Goal: Use online tool/utility: Use online tool/utility

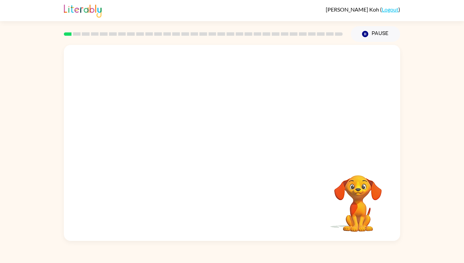
click at [255, 161] on div at bounding box center [232, 103] width 336 height 116
click at [408, 208] on div "Your browser must support playing .mp4 files to use Literably. Please try using…" at bounding box center [232, 141] width 464 height 199
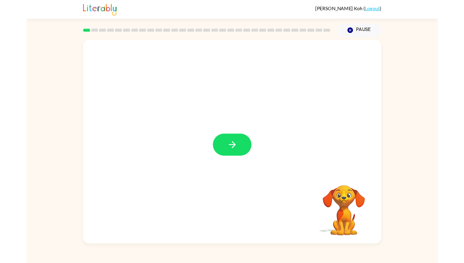
scroll to position [1, 0]
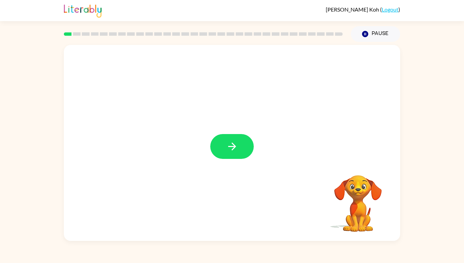
click at [231, 159] on button "button" at bounding box center [231, 146] width 43 height 25
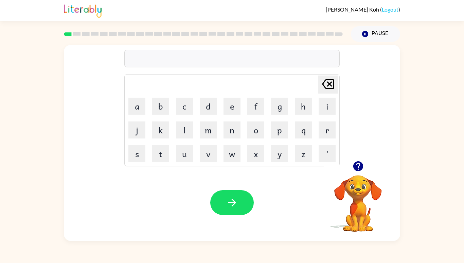
click at [145, 162] on button "s" at bounding box center [136, 153] width 17 height 17
click at [305, 114] on button "h" at bounding box center [303, 105] width 17 height 17
click at [180, 162] on button "u" at bounding box center [184, 153] width 17 height 17
click at [138, 162] on button "s" at bounding box center [136, 153] width 17 height 17
click at [300, 114] on button "h" at bounding box center [303, 105] width 17 height 17
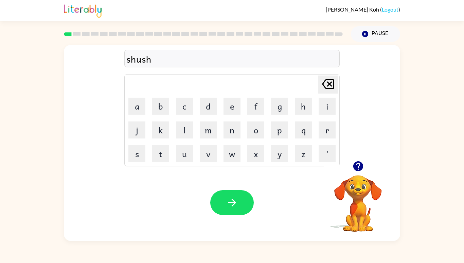
click at [235, 208] on icon "button" at bounding box center [232, 202] width 12 height 12
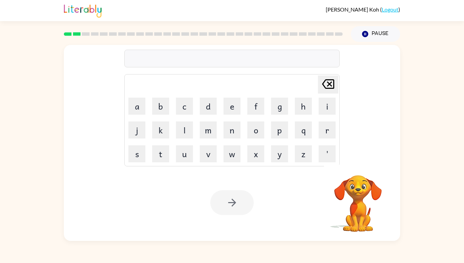
click at [130, 114] on button "a" at bounding box center [136, 105] width 17 height 17
click at [276, 138] on button "p" at bounding box center [279, 129] width 17 height 17
click at [232, 114] on button "e" at bounding box center [231, 105] width 17 height 17
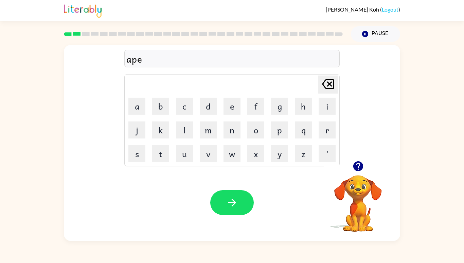
click at [141, 114] on button "a" at bounding box center [136, 105] width 17 height 17
click at [326, 138] on button "r" at bounding box center [327, 129] width 17 height 17
click at [233, 114] on button "e" at bounding box center [231, 105] width 17 height 17
click at [230, 138] on button "n" at bounding box center [231, 129] width 17 height 17
click at [184, 114] on button "c" at bounding box center [184, 105] width 17 height 17
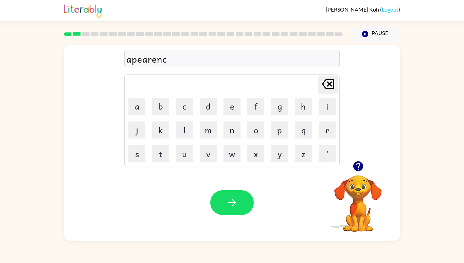
click at [230, 114] on button "e" at bounding box center [231, 105] width 17 height 17
click at [137, 162] on button "s" at bounding box center [136, 153] width 17 height 17
click at [230, 208] on icon "button" at bounding box center [232, 202] width 12 height 12
click at [325, 138] on button "r" at bounding box center [327, 129] width 17 height 17
click at [235, 114] on button "e" at bounding box center [231, 105] width 17 height 17
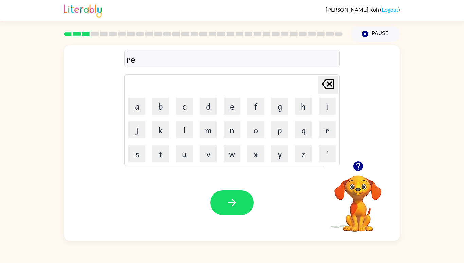
click at [140, 114] on button "a" at bounding box center [136, 105] width 17 height 17
click at [185, 138] on button "l" at bounding box center [184, 129] width 17 height 17
click at [141, 114] on button "a" at bounding box center [136, 105] width 17 height 17
click at [184, 138] on button "l" at bounding box center [184, 129] width 17 height 17
click at [325, 114] on button "i" at bounding box center [327, 105] width 17 height 17
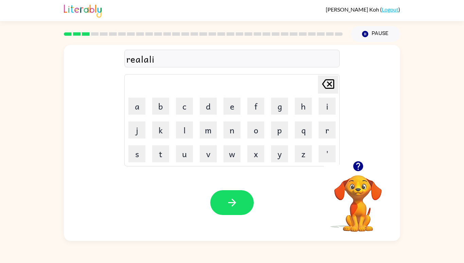
click at [162, 162] on button "t" at bounding box center [160, 153] width 17 height 17
click at [279, 162] on button "y" at bounding box center [279, 153] width 17 height 17
click at [222, 215] on button "button" at bounding box center [231, 202] width 43 height 25
click at [358, 219] on video "Your browser must support playing .mp4 files to use Literably. Please try using…" at bounding box center [358, 198] width 68 height 68
click at [355, 171] on icon "button" at bounding box center [358, 166] width 10 height 10
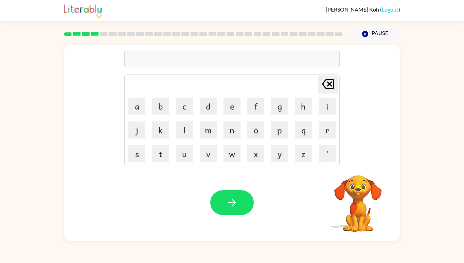
click at [227, 114] on button "e" at bounding box center [231, 105] width 17 height 17
click at [328, 138] on button "r" at bounding box center [327, 129] width 17 height 17
click at [337, 93] on button "[PERSON_NAME] last character input" at bounding box center [328, 84] width 20 height 18
click at [181, 138] on button "l" at bounding box center [184, 129] width 17 height 17
click at [325, 114] on button "i" at bounding box center [327, 105] width 17 height 17
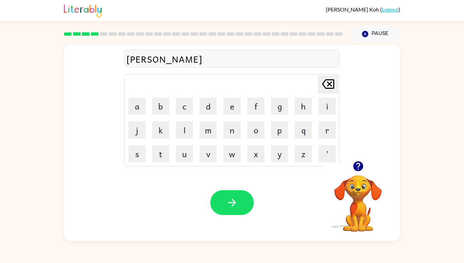
click at [234, 162] on button "w" at bounding box center [231, 153] width 17 height 17
click at [329, 89] on icon at bounding box center [328, 84] width 12 height 10
click at [208, 138] on button "m" at bounding box center [208, 129] width 17 height 17
click at [143, 114] on button "a" at bounding box center [136, 105] width 17 height 17
click at [226, 138] on button "n" at bounding box center [231, 129] width 17 height 17
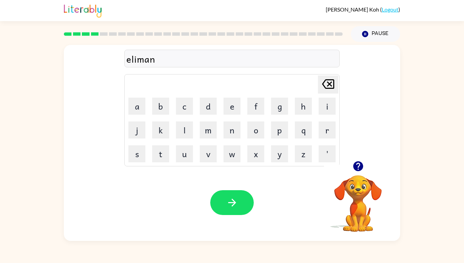
click at [134, 114] on button "a" at bounding box center [136, 105] width 17 height 17
click at [167, 162] on button "t" at bounding box center [160, 153] width 17 height 17
click at [236, 114] on button "e" at bounding box center [231, 105] width 17 height 17
click at [232, 208] on icon "button" at bounding box center [232, 202] width 12 height 12
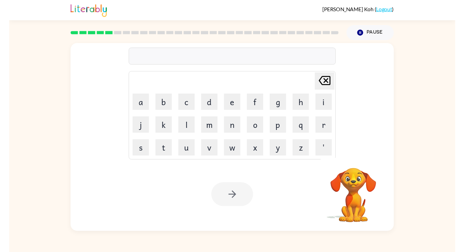
scroll to position [0, 0]
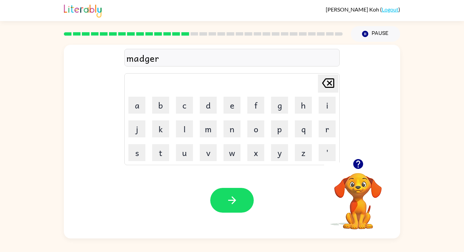
click at [146, 60] on div "madger" at bounding box center [231, 58] width 211 height 14
click at [144, 62] on div "madger" at bounding box center [231, 58] width 211 height 14
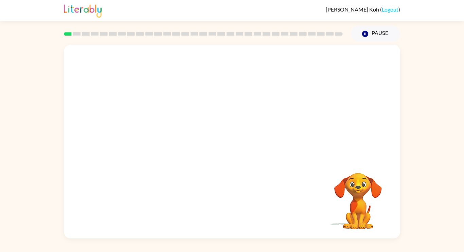
click at [408, 135] on div "Your browser must support playing .mp4 files to use Literably. Please try using…" at bounding box center [232, 140] width 464 height 197
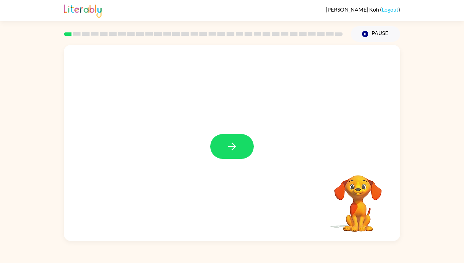
click at [239, 159] on button "button" at bounding box center [231, 146] width 43 height 25
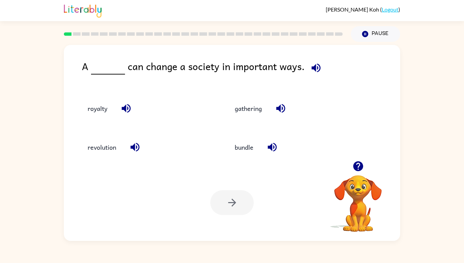
click at [248, 118] on button "gathering" at bounding box center [248, 108] width 41 height 18
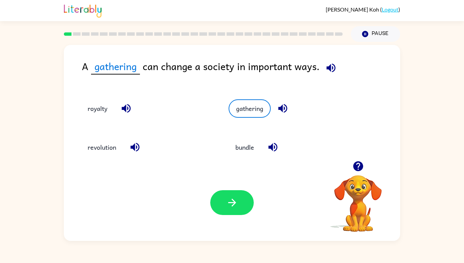
click at [229, 215] on button "button" at bounding box center [231, 202] width 43 height 25
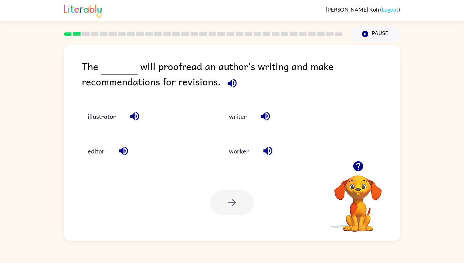
click at [103, 125] on button "illustrator" at bounding box center [102, 116] width 42 height 18
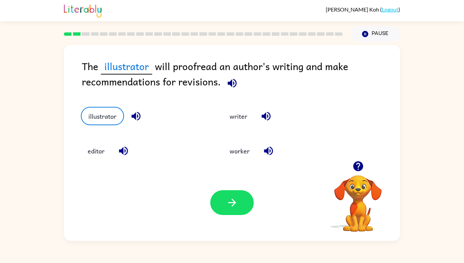
click at [233, 208] on icon "button" at bounding box center [232, 202] width 12 height 12
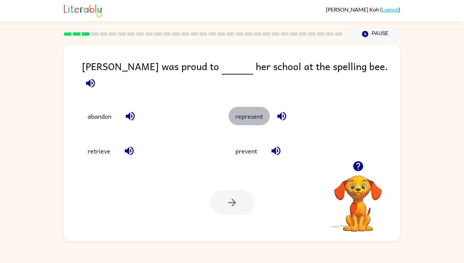
click at [255, 125] on button "represent" at bounding box center [249, 116] width 41 height 18
click at [254, 125] on button "represent" at bounding box center [249, 116] width 41 height 18
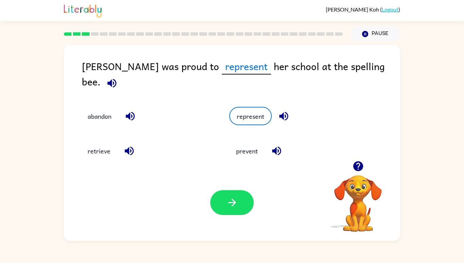
click at [256, 125] on button "represent" at bounding box center [250, 116] width 42 height 18
click at [257, 125] on button "represent" at bounding box center [250, 116] width 42 height 18
click at [257, 124] on button "represent" at bounding box center [250, 116] width 42 height 18
click at [220, 215] on div at bounding box center [231, 202] width 43 height 25
click at [221, 215] on button "button" at bounding box center [231, 202] width 43 height 25
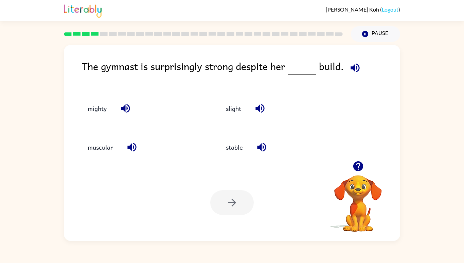
click at [108, 156] on button "muscular" at bounding box center [100, 147] width 39 height 18
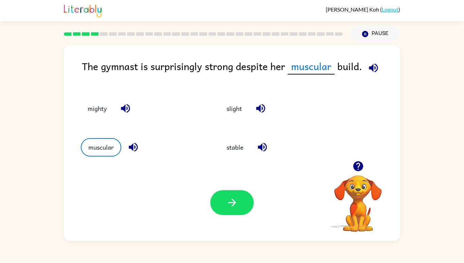
click at [242, 215] on button "button" at bounding box center [231, 202] width 43 height 25
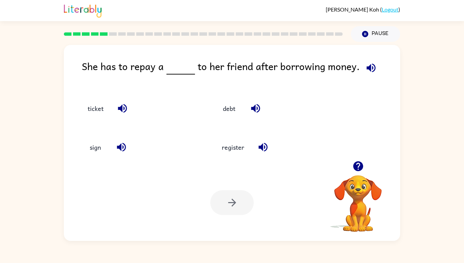
click at [227, 118] on button "debt" at bounding box center [229, 108] width 29 height 18
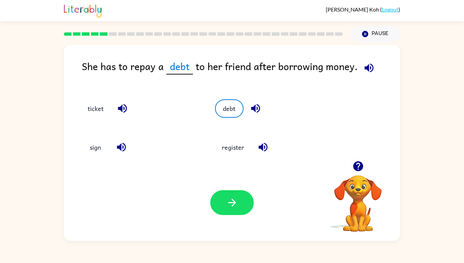
click at [237, 208] on icon "button" at bounding box center [232, 202] width 12 height 12
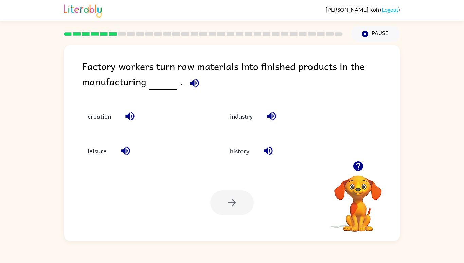
click at [97, 125] on button "creation" at bounding box center [99, 116] width 37 height 18
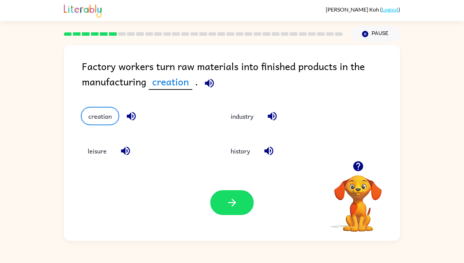
click at [233, 215] on button "button" at bounding box center [231, 202] width 43 height 25
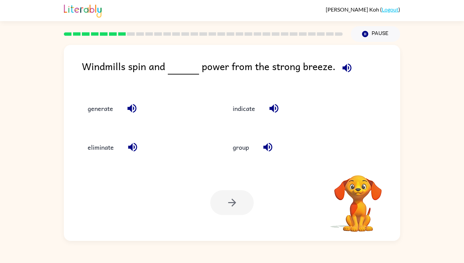
click at [231, 215] on div at bounding box center [231, 202] width 43 height 25
click at [289, 211] on div "Your browser must support playing .mp4 files to use Literably. Please try using…" at bounding box center [232, 202] width 336 height 76
click at [99, 118] on button "generate" at bounding box center [100, 108] width 39 height 18
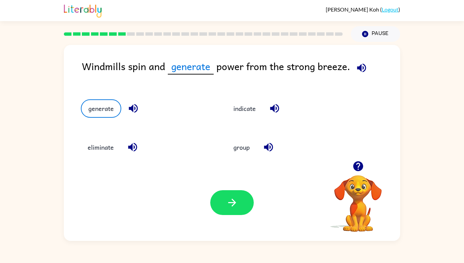
click at [237, 208] on icon "button" at bounding box center [232, 202] width 12 height 12
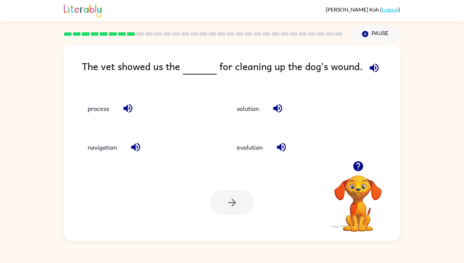
click at [249, 156] on button "evolution" at bounding box center [249, 147] width 39 height 18
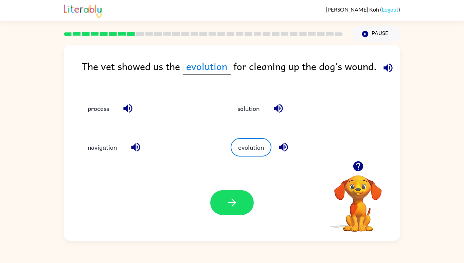
click at [248, 118] on button "solution" at bounding box center [249, 108] width 36 height 18
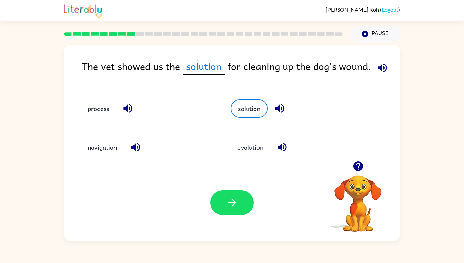
click at [223, 215] on button "button" at bounding box center [231, 202] width 43 height 25
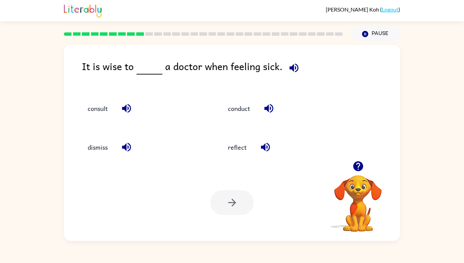
click at [236, 156] on button "reflect" at bounding box center [237, 147] width 32 height 18
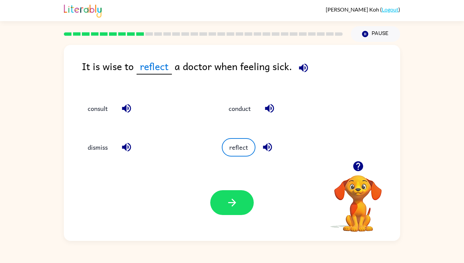
click at [235, 208] on icon "button" at bounding box center [232, 202] width 12 height 12
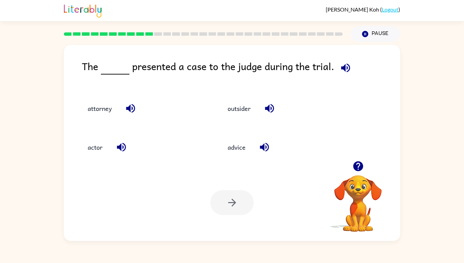
click at [236, 156] on button "advice" at bounding box center [237, 147] width 32 height 18
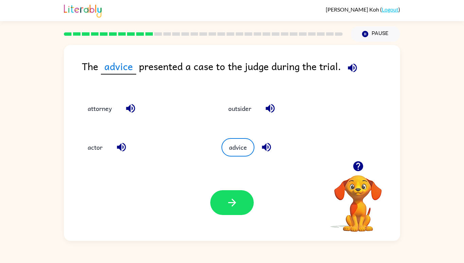
click at [234, 208] on icon "button" at bounding box center [232, 202] width 12 height 12
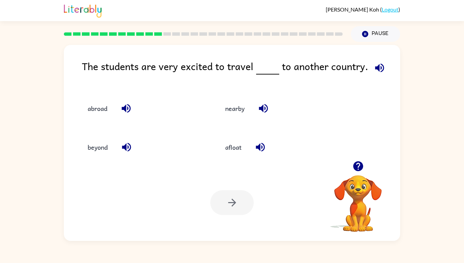
click at [283, 221] on div "Your browser must support playing .mp4 files to use Literably. Please try using…" at bounding box center [232, 202] width 336 height 76
click at [230, 118] on button "nearby" at bounding box center [234, 108] width 33 height 18
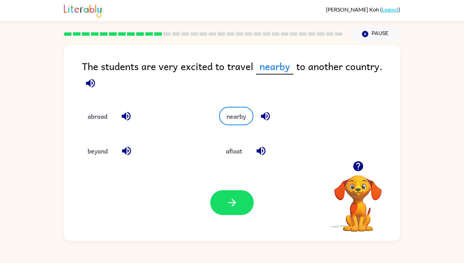
click at [236, 215] on button "button" at bounding box center [231, 202] width 43 height 25
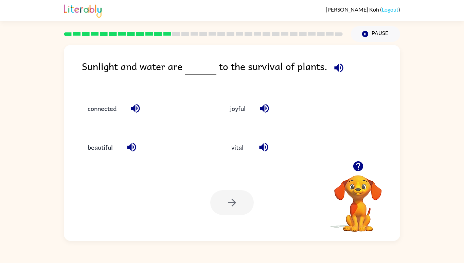
click at [287, 236] on div "Your browser must support playing .mp4 files to use Literably. Please try using…" at bounding box center [232, 202] width 336 height 76
click at [111, 156] on button "beautiful" at bounding box center [100, 147] width 39 height 18
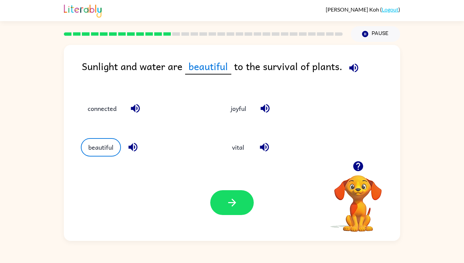
click at [234, 206] on icon "button" at bounding box center [232, 202] width 8 height 8
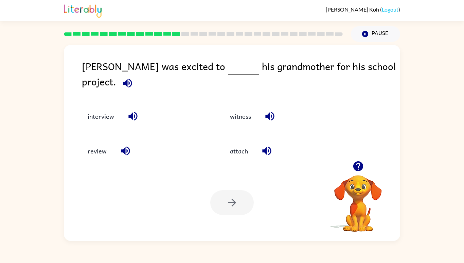
click at [102, 125] on button "interview" at bounding box center [101, 116] width 40 height 18
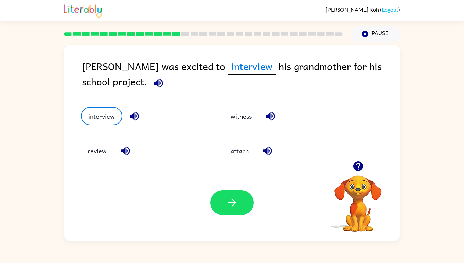
click at [243, 215] on button "button" at bounding box center [231, 202] width 43 height 25
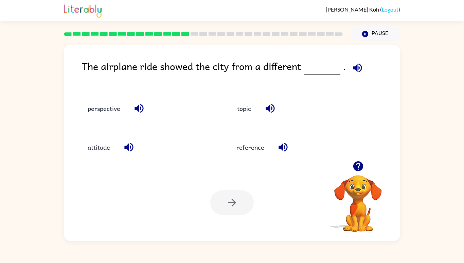
click at [104, 118] on button "perspective" at bounding box center [104, 108] width 46 height 18
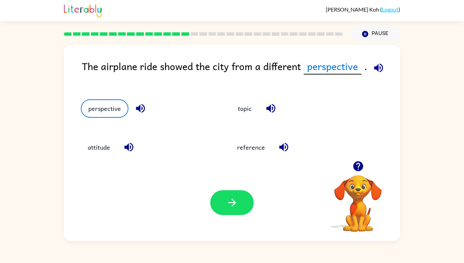
click at [236, 208] on icon "button" at bounding box center [232, 202] width 12 height 12
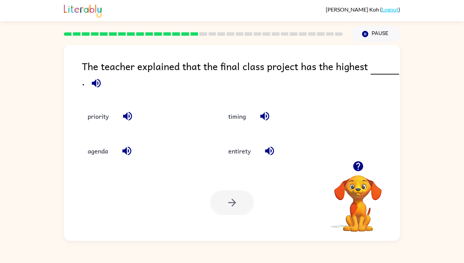
click at [92, 125] on button "priority" at bounding box center [98, 116] width 35 height 18
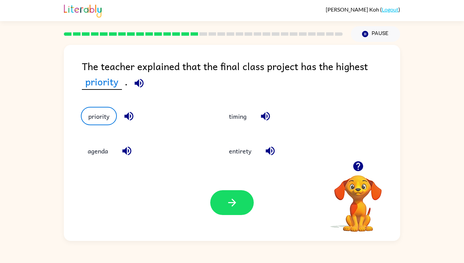
click at [229, 208] on icon "button" at bounding box center [232, 202] width 12 height 12
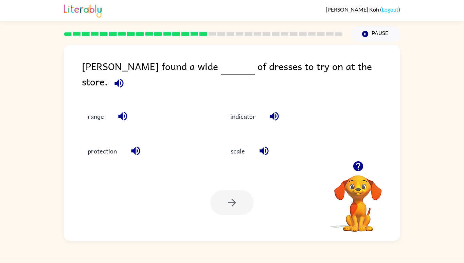
click at [90, 123] on button "range" at bounding box center [96, 116] width 30 height 18
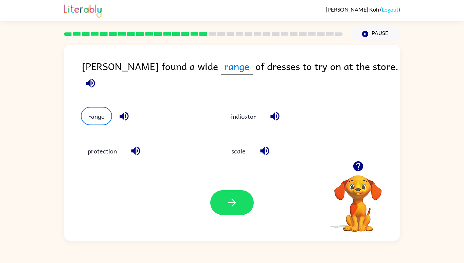
click at [250, 160] on button "scale" at bounding box center [238, 151] width 29 height 18
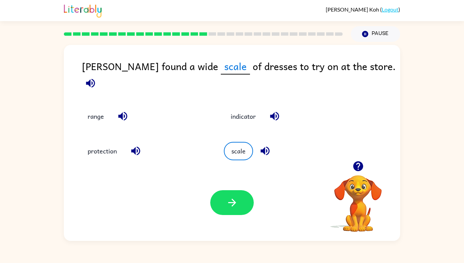
click at [235, 208] on icon "button" at bounding box center [232, 202] width 12 height 12
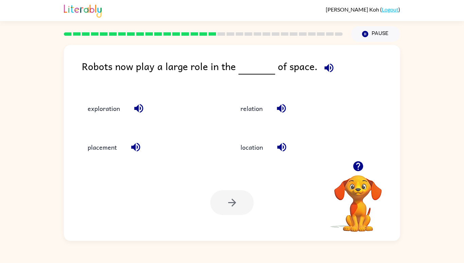
click at [108, 118] on button "exploration" at bounding box center [104, 108] width 46 height 18
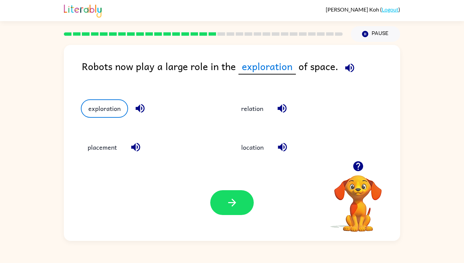
click at [214, 215] on div at bounding box center [231, 202] width 43 height 25
click at [223, 215] on button "button" at bounding box center [231, 202] width 43 height 25
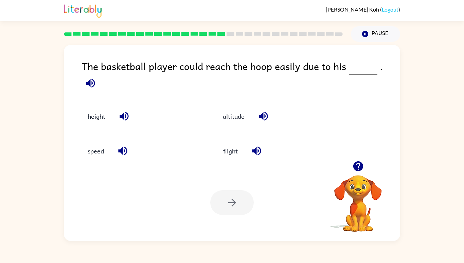
click at [99, 125] on button "height" at bounding box center [96, 116] width 31 height 18
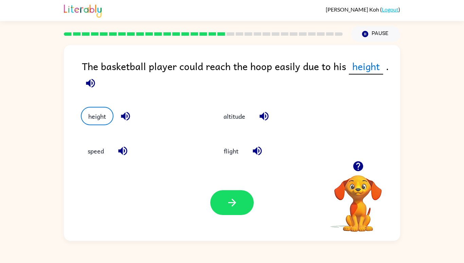
click at [221, 215] on button "button" at bounding box center [231, 202] width 43 height 25
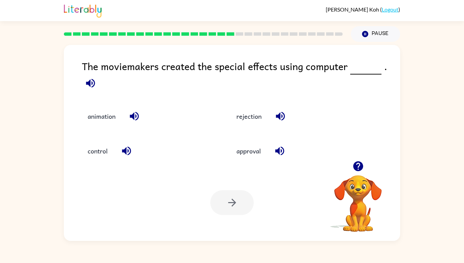
click at [255, 125] on button "rejection" at bounding box center [249, 116] width 39 height 18
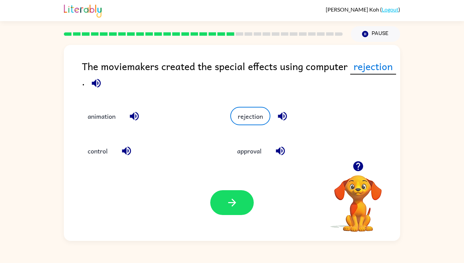
click at [233, 215] on button "button" at bounding box center [231, 202] width 43 height 25
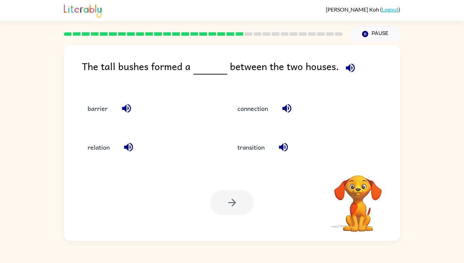
click at [93, 118] on button "barrier" at bounding box center [98, 108] width 34 height 18
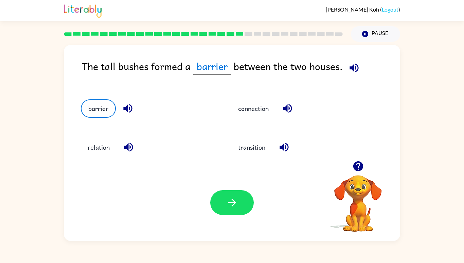
click at [237, 208] on icon "button" at bounding box center [232, 202] width 12 height 12
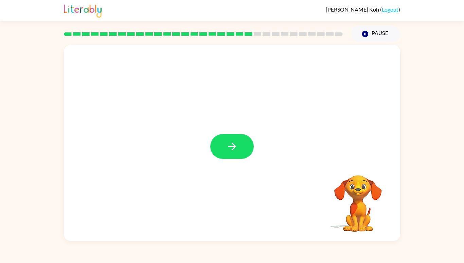
click at [233, 159] on button "button" at bounding box center [231, 146] width 43 height 25
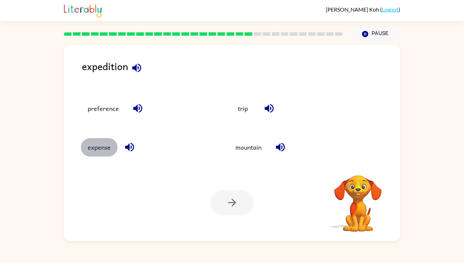
click at [109, 156] on button "expense" at bounding box center [99, 147] width 37 height 18
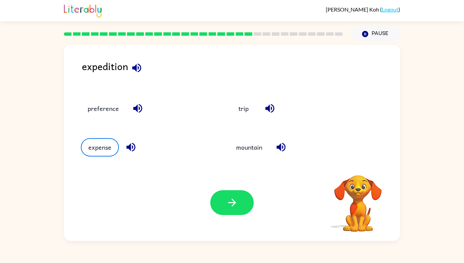
click at [231, 206] on icon "button" at bounding box center [232, 202] width 8 height 8
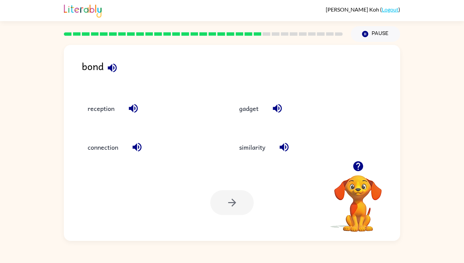
click at [106, 156] on button "connection" at bounding box center [103, 147] width 44 height 18
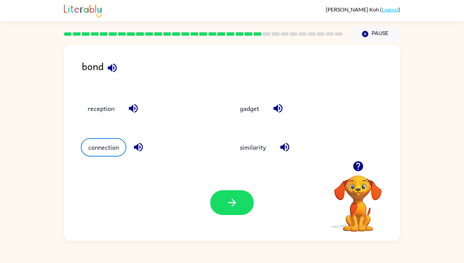
click at [218, 215] on button "button" at bounding box center [231, 202] width 43 height 25
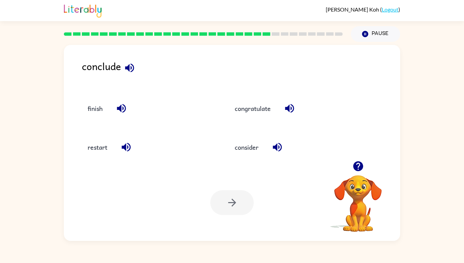
click at [253, 156] on button "consider" at bounding box center [246, 147] width 37 height 18
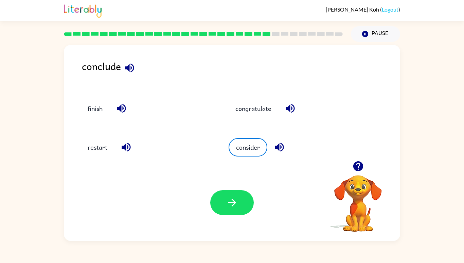
click at [237, 208] on icon "button" at bounding box center [232, 202] width 12 height 12
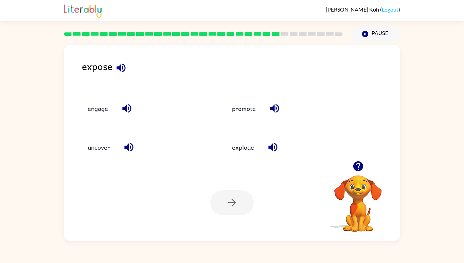
click at [89, 156] on button "uncover" at bounding box center [99, 147] width 36 height 18
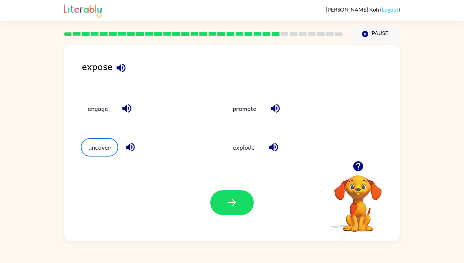
click at [238, 215] on button "button" at bounding box center [231, 202] width 43 height 25
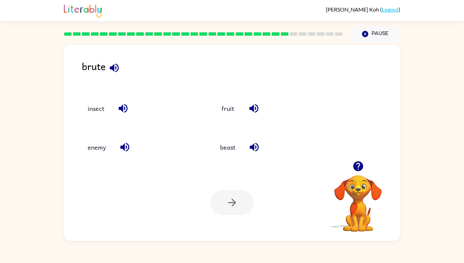
click at [91, 156] on button "enemy" at bounding box center [97, 147] width 32 height 18
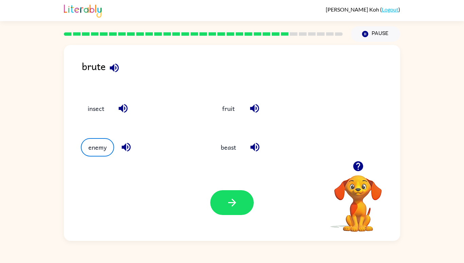
click at [236, 215] on button "button" at bounding box center [231, 202] width 43 height 25
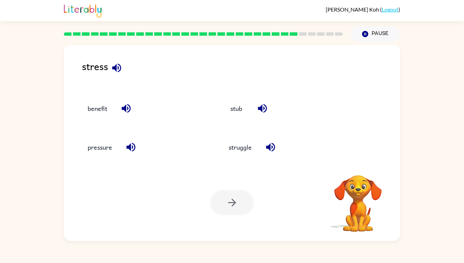
click at [246, 156] on button "struggle" at bounding box center [240, 147] width 37 height 18
click at [237, 156] on button "struggle" at bounding box center [240, 147] width 37 height 18
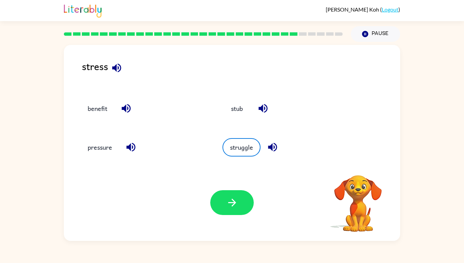
click at [245, 156] on button "struggle" at bounding box center [241, 147] width 38 height 18
click at [233, 208] on icon "button" at bounding box center [232, 202] width 12 height 12
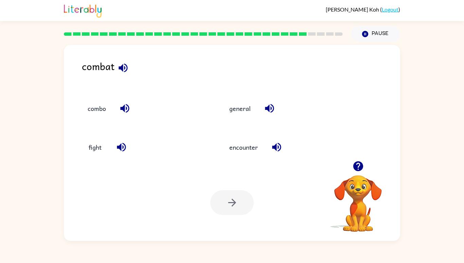
click at [97, 118] on button "combo" at bounding box center [97, 108] width 32 height 18
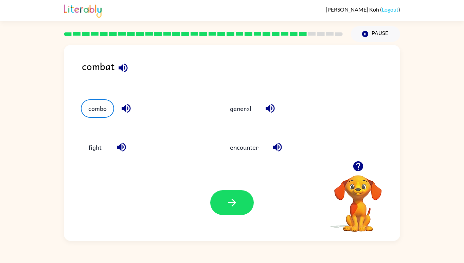
click at [95, 156] on button "fight" at bounding box center [95, 147] width 29 height 18
click at [240, 215] on button "button" at bounding box center [231, 202] width 43 height 25
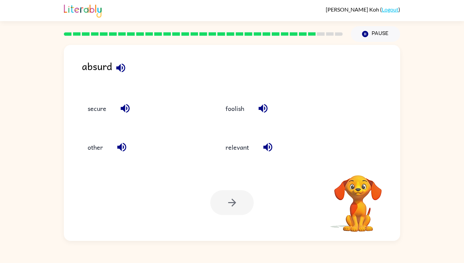
click at [227, 215] on div at bounding box center [231, 202] width 43 height 25
click at [231, 118] on button "foolish" at bounding box center [235, 108] width 32 height 18
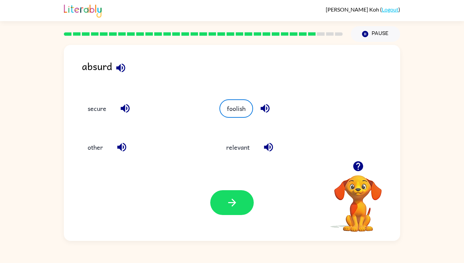
click at [234, 208] on icon "button" at bounding box center [232, 202] width 12 height 12
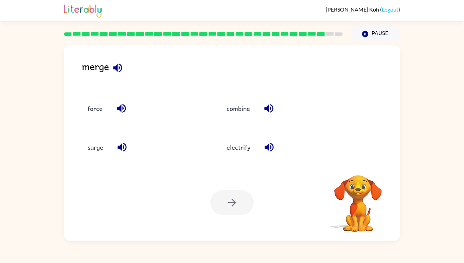
click at [233, 118] on button "combine" at bounding box center [238, 108] width 37 height 18
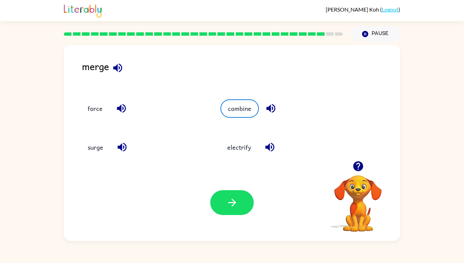
click at [232, 215] on button "button" at bounding box center [231, 202] width 43 height 25
click at [235, 215] on div at bounding box center [231, 202] width 43 height 25
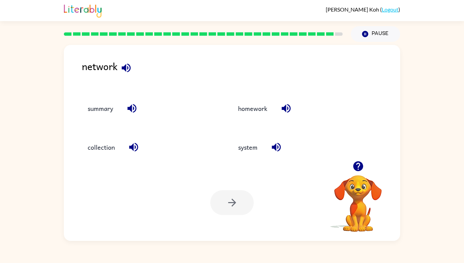
click at [251, 156] on button "system" at bounding box center [247, 147] width 33 height 18
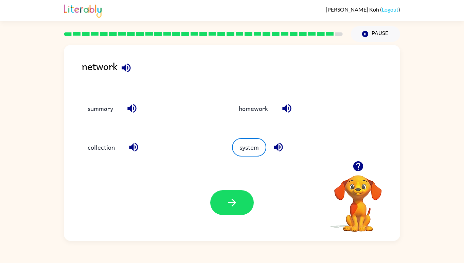
click at [226, 208] on icon "button" at bounding box center [232, 202] width 12 height 12
